Goal: Information Seeking & Learning: Learn about a topic

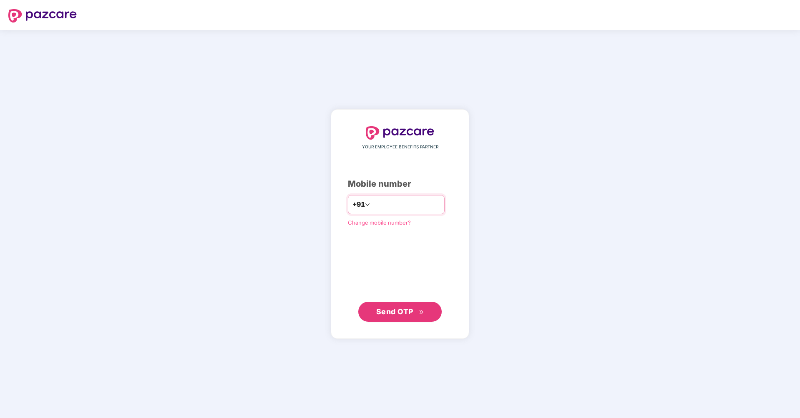
click at [418, 209] on input "number" at bounding box center [406, 204] width 68 height 13
type input "*"
type input "**********"
click at [414, 310] on span "Send OTP" at bounding box center [400, 312] width 48 height 12
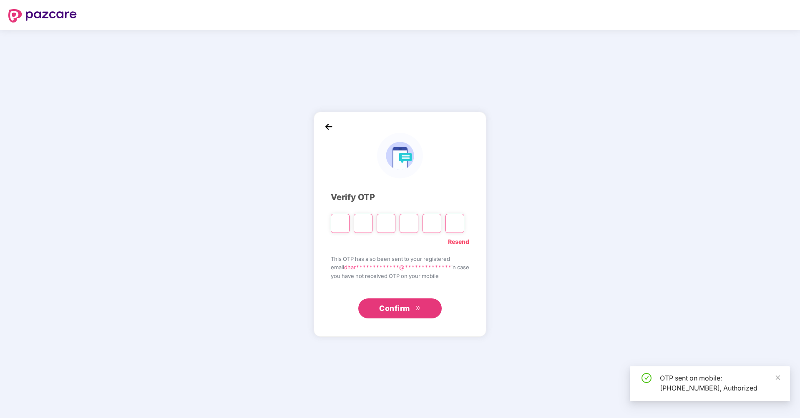
type input "*"
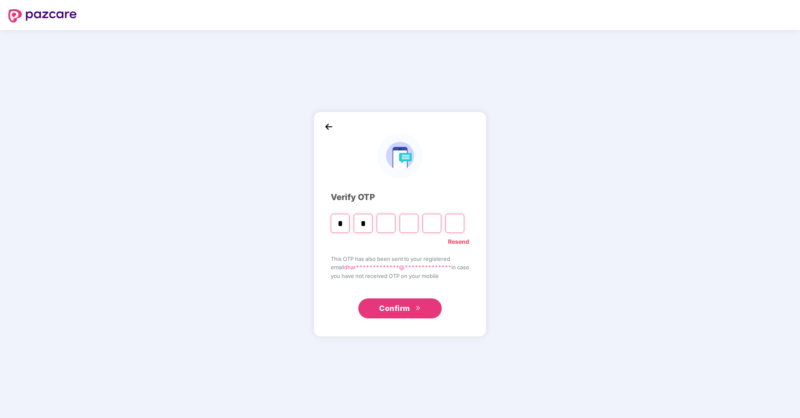
type input "*"
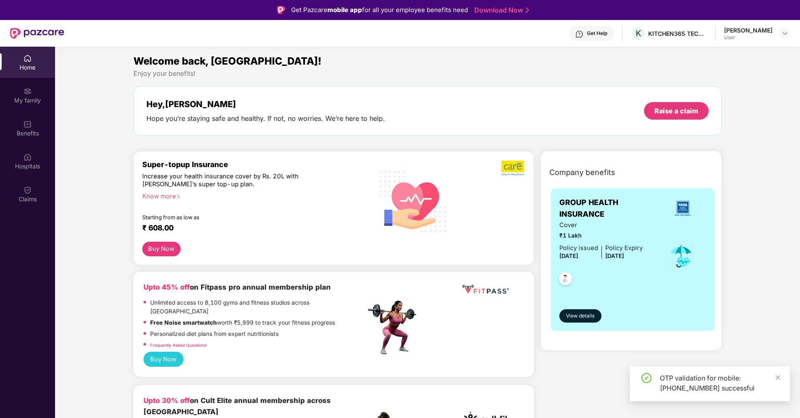
click at [165, 227] on div "₹ 608.00" at bounding box center [249, 229] width 215 height 10
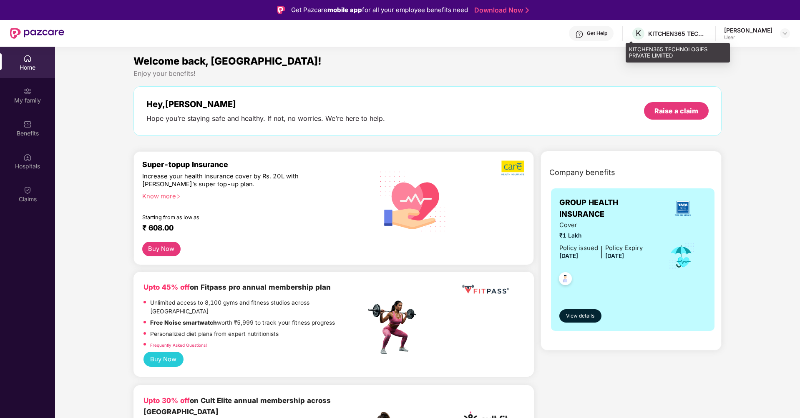
click at [673, 31] on div "KITCHEN365 TECHNOLOGIES PRIVATE LIMITED" at bounding box center [677, 34] width 58 height 8
click at [740, 32] on div "[PERSON_NAME]" at bounding box center [748, 30] width 48 height 8
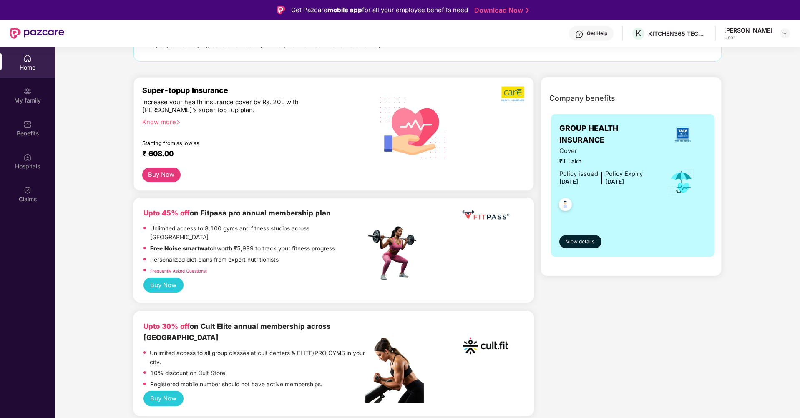
scroll to position [50, 0]
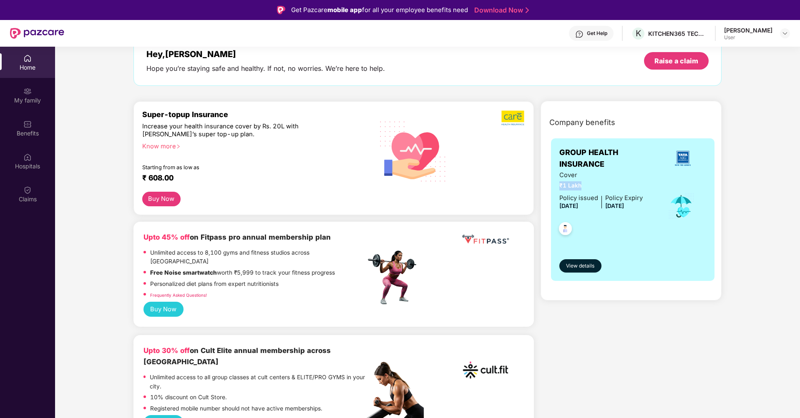
drag, startPoint x: 560, startPoint y: 187, endPoint x: 581, endPoint y: 187, distance: 20.9
click at [581, 187] on span "₹1 Lakh" at bounding box center [601, 185] width 83 height 9
click at [582, 267] on span "View details" at bounding box center [580, 266] width 28 height 8
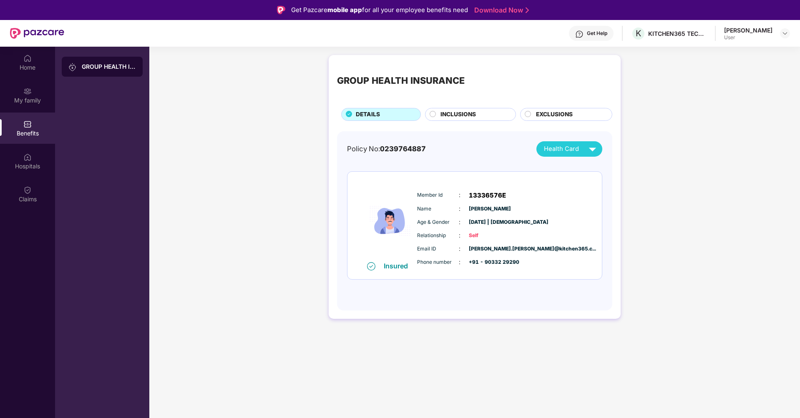
click at [460, 118] on span "INCLUSIONS" at bounding box center [458, 114] width 35 height 9
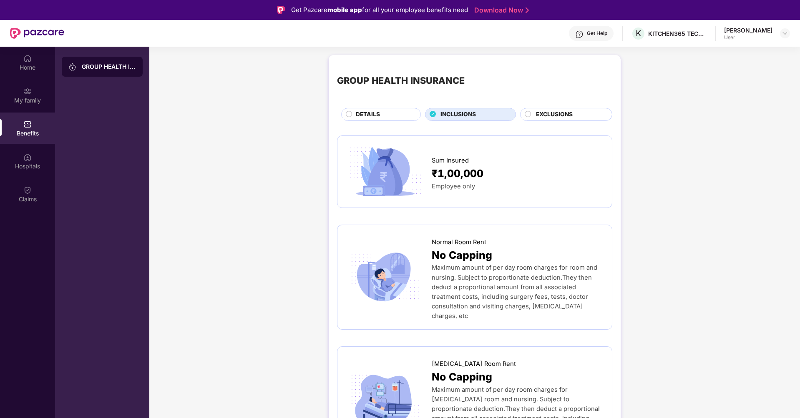
click at [540, 113] on span "EXCLUSIONS" at bounding box center [554, 114] width 37 height 9
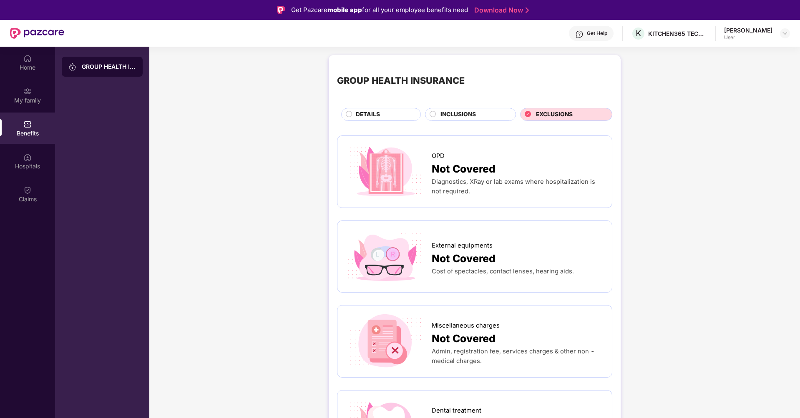
click at [395, 113] on div "DETAILS" at bounding box center [384, 115] width 65 height 10
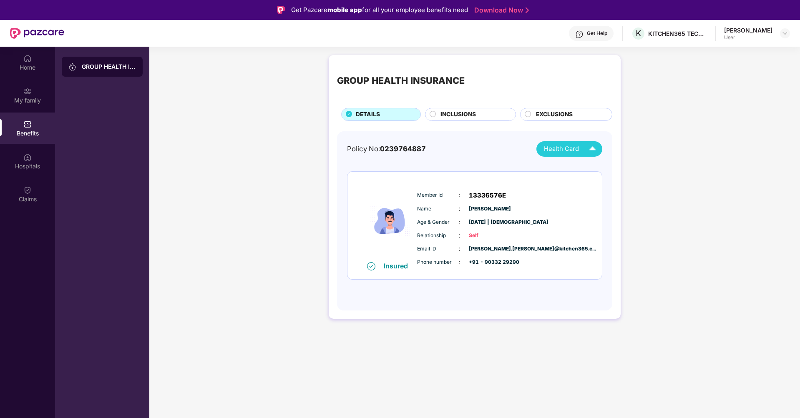
click at [587, 144] on img at bounding box center [592, 149] width 15 height 15
click at [505, 226] on span "[DATE] | [DEMOGRAPHIC_DATA]" at bounding box center [490, 223] width 42 height 8
click at [393, 149] on span "0239764887" at bounding box center [403, 149] width 46 height 8
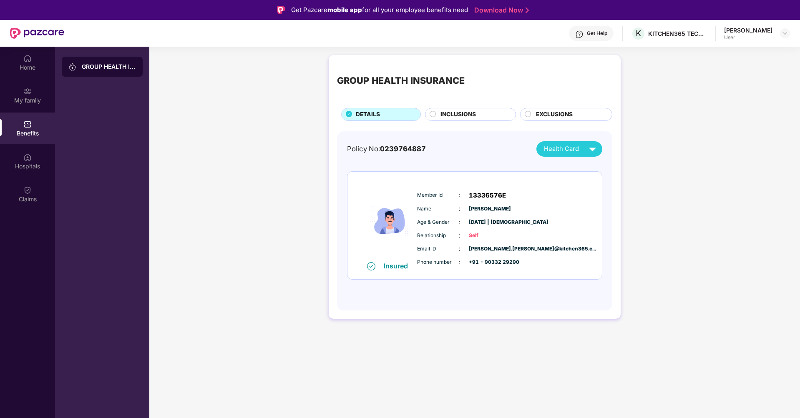
click at [492, 111] on div "INCLUSIONS" at bounding box center [473, 115] width 75 height 10
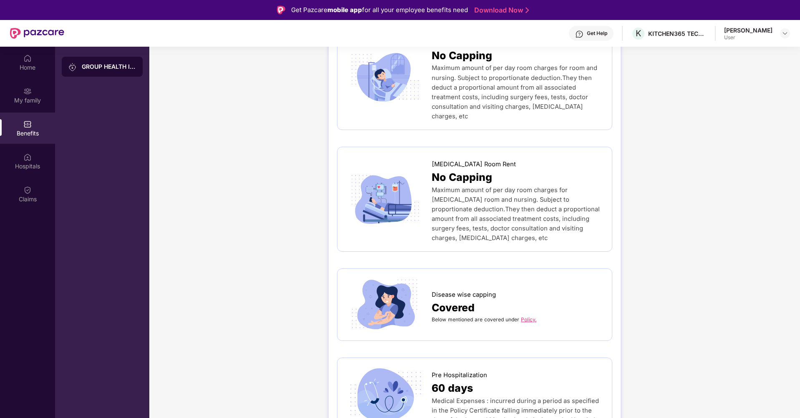
scroll to position [200, 0]
drag, startPoint x: 522, startPoint y: 303, endPoint x: 497, endPoint y: 330, distance: 36.3
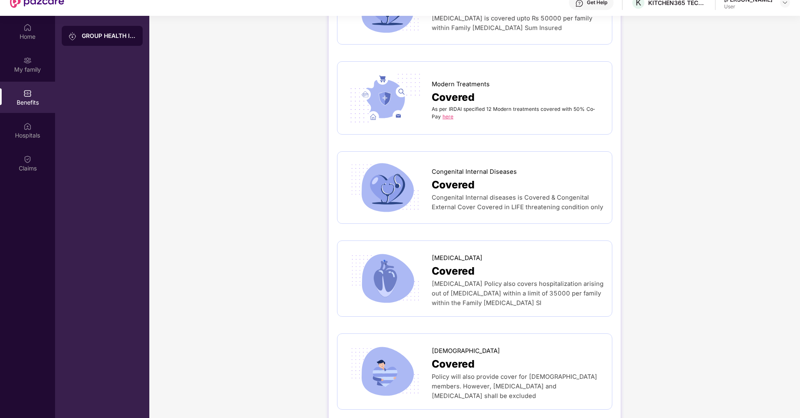
scroll to position [47, 0]
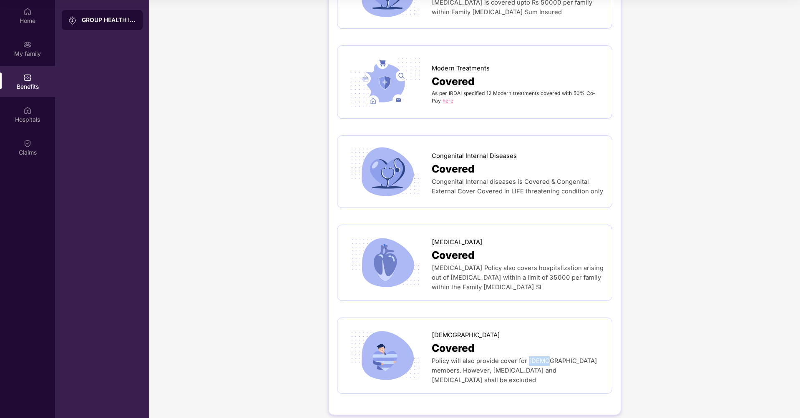
copy span "[DEMOGRAPHIC_DATA]"
